Goal: Task Accomplishment & Management: Manage account settings

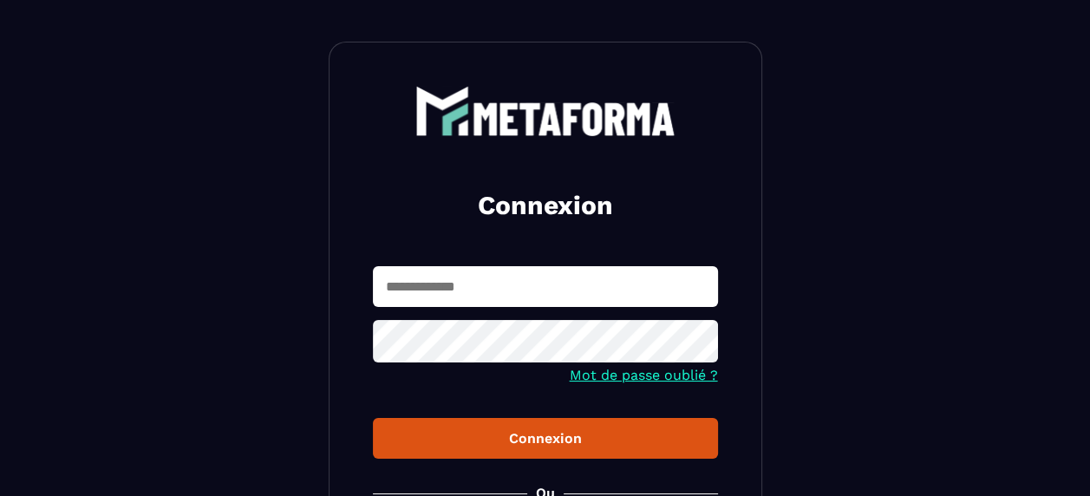
scroll to position [87, 0]
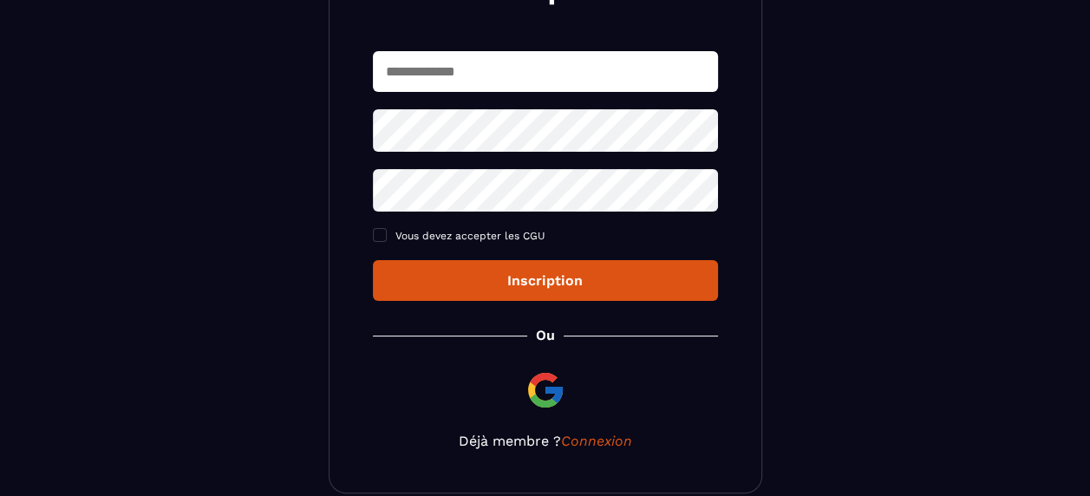
scroll to position [173, 0]
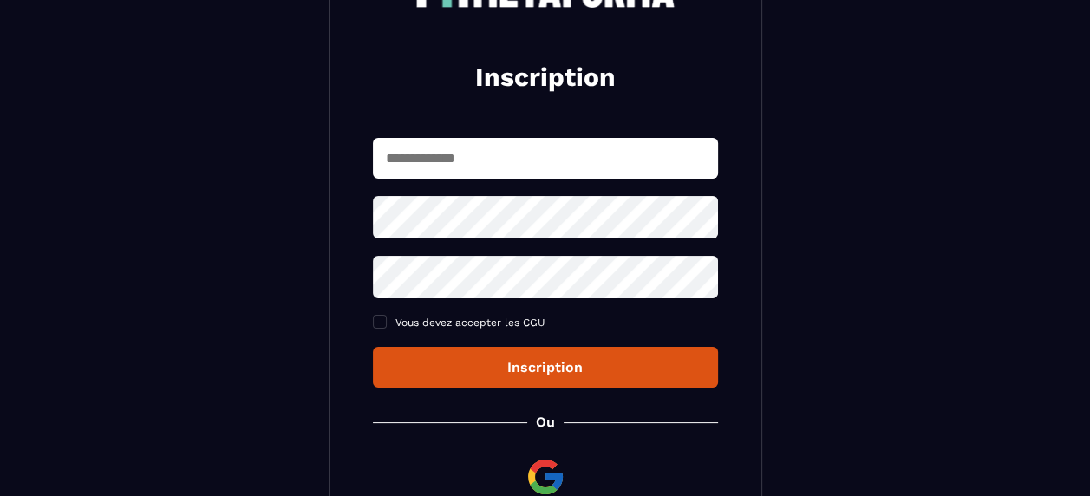
type input "**********"
click at [697, 210] on icon at bounding box center [699, 216] width 21 height 21
click at [698, 213] on icon at bounding box center [699, 217] width 19 height 13
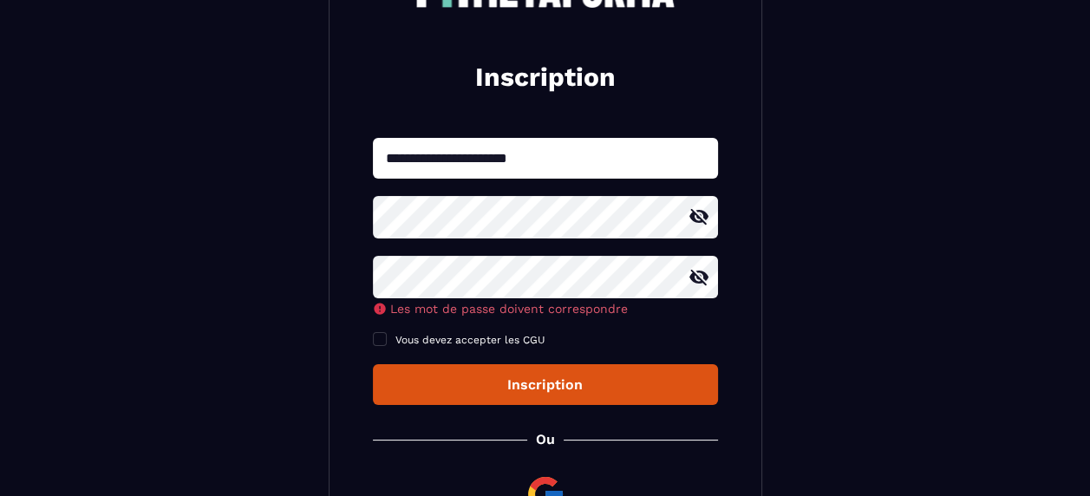
click at [698, 217] on icon at bounding box center [699, 216] width 21 height 21
click at [698, 217] on icon at bounding box center [699, 217] width 19 height 13
click at [698, 284] on icon at bounding box center [699, 277] width 21 height 21
click at [698, 284] on icon at bounding box center [699, 277] width 19 height 13
click at [701, 226] on icon at bounding box center [699, 216] width 21 height 21
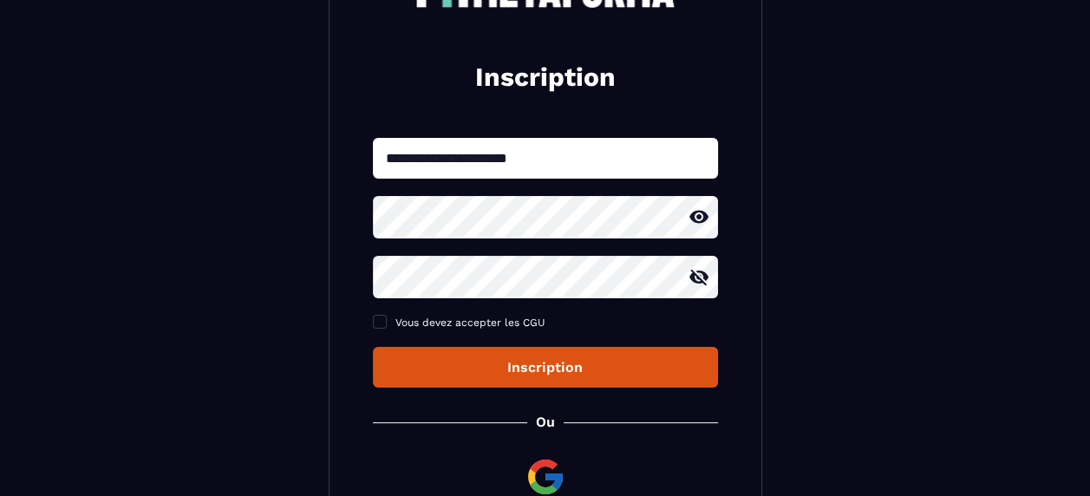
click at [703, 219] on icon at bounding box center [699, 217] width 19 height 13
click at [704, 274] on icon at bounding box center [699, 277] width 19 height 16
click at [704, 274] on icon at bounding box center [699, 277] width 19 height 13
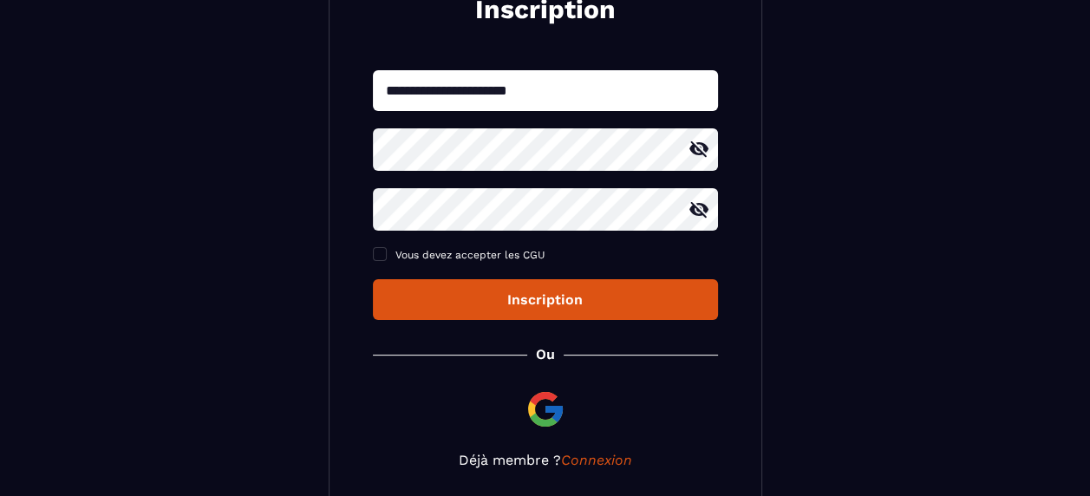
scroll to position [260, 0]
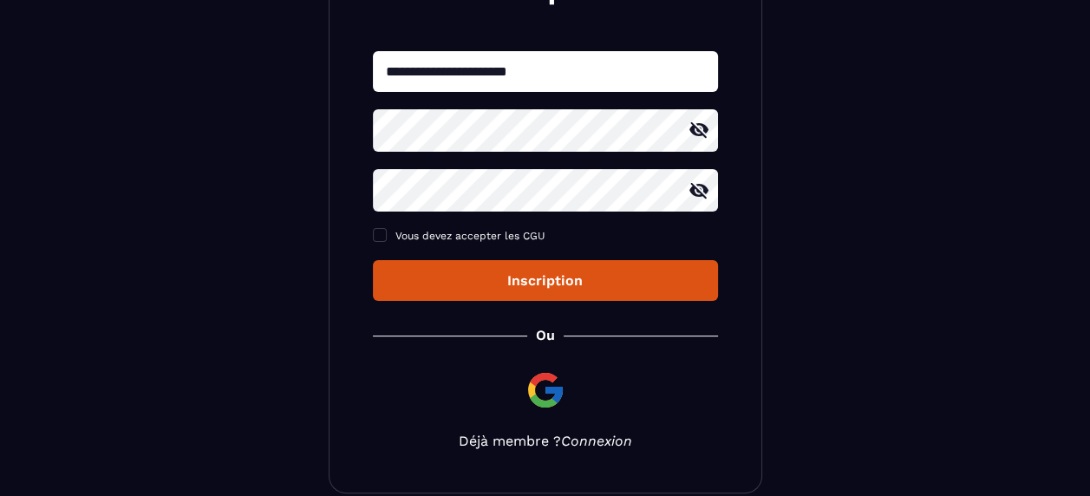
click at [604, 440] on link "Connexion" at bounding box center [596, 441] width 71 height 16
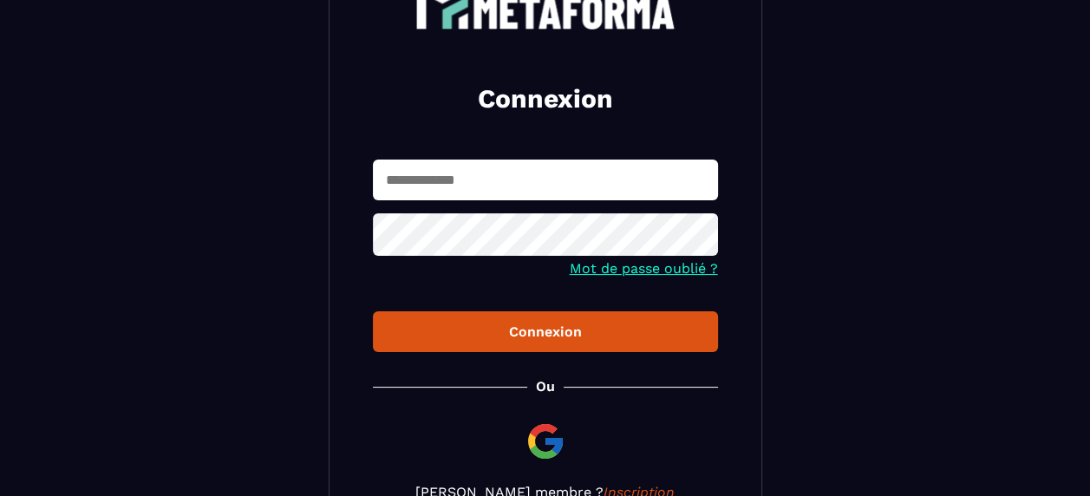
scroll to position [173, 0]
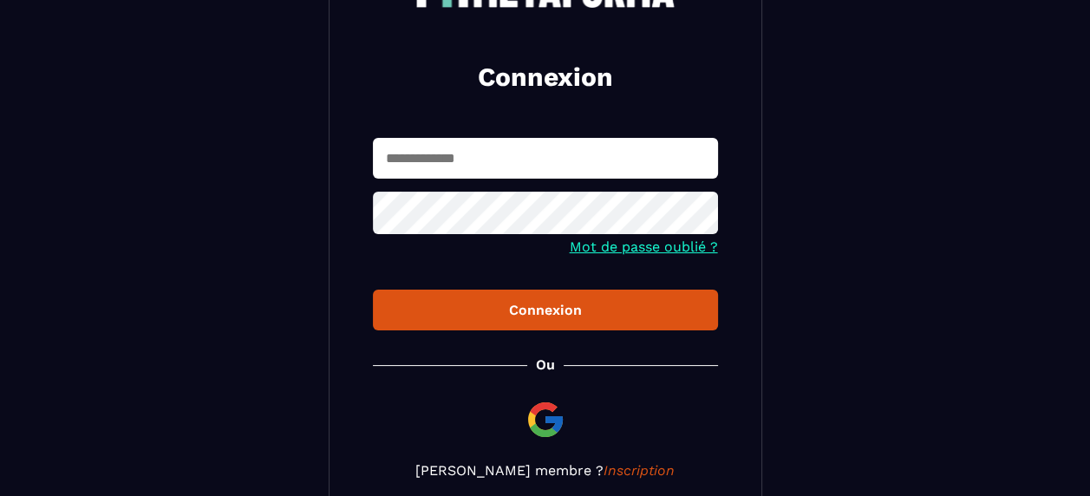
type input "**********"
click at [556, 302] on button "Connexion" at bounding box center [545, 310] width 345 height 41
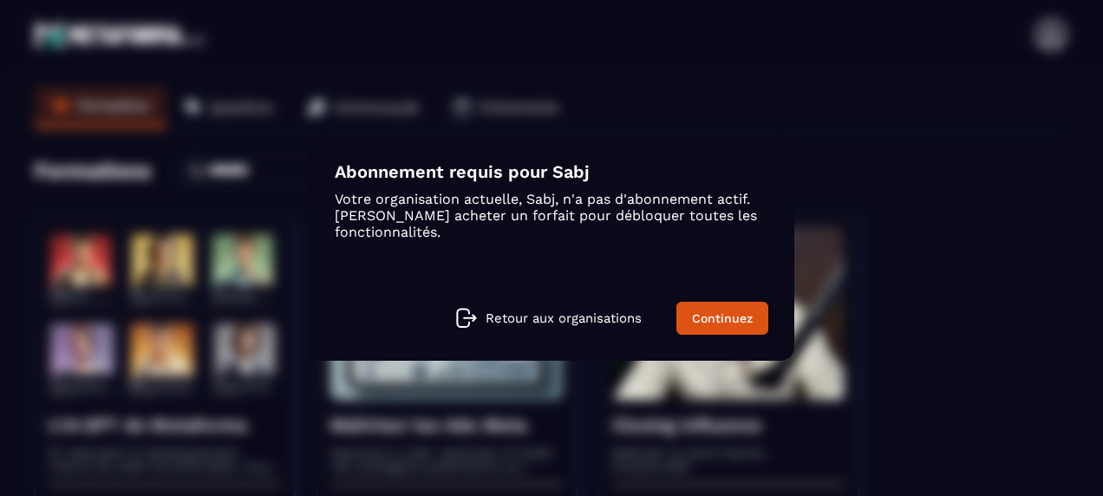
click at [567, 314] on p "Retour aux organisations" at bounding box center [564, 318] width 156 height 16
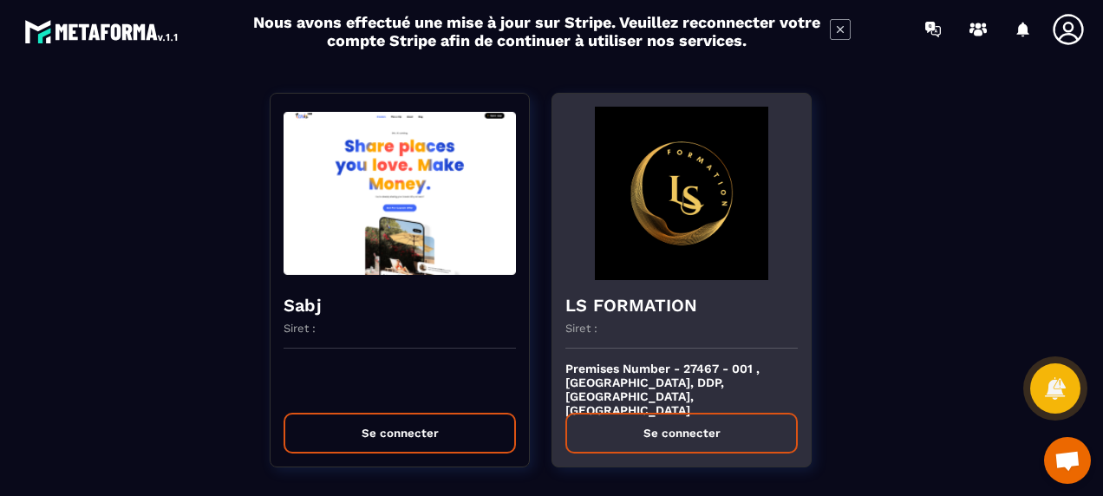
click at [683, 238] on img at bounding box center [681, 193] width 232 height 173
